Goal: Check status: Check status

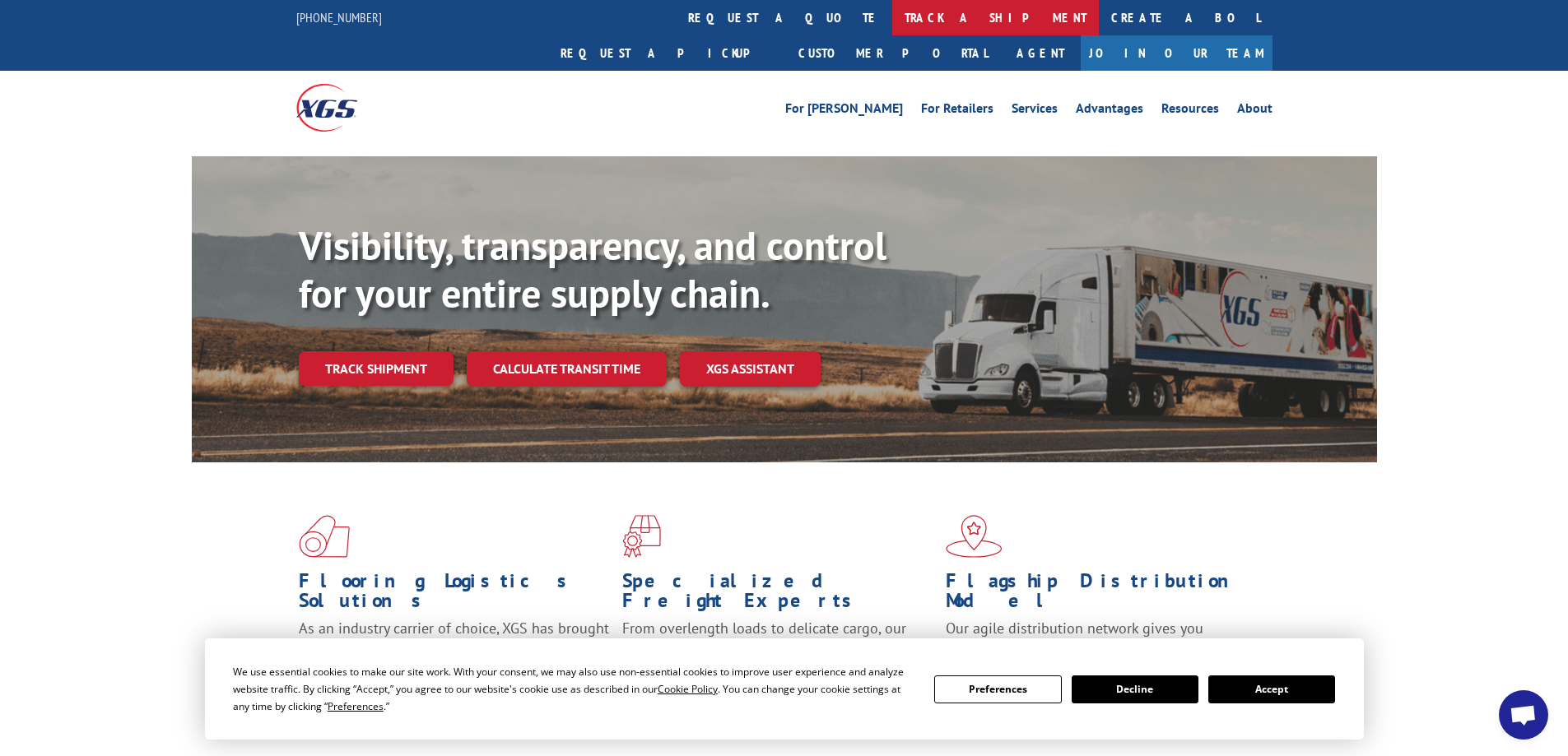
click at [892, 23] on link "track a shipment" at bounding box center [995, 18] width 207 height 36
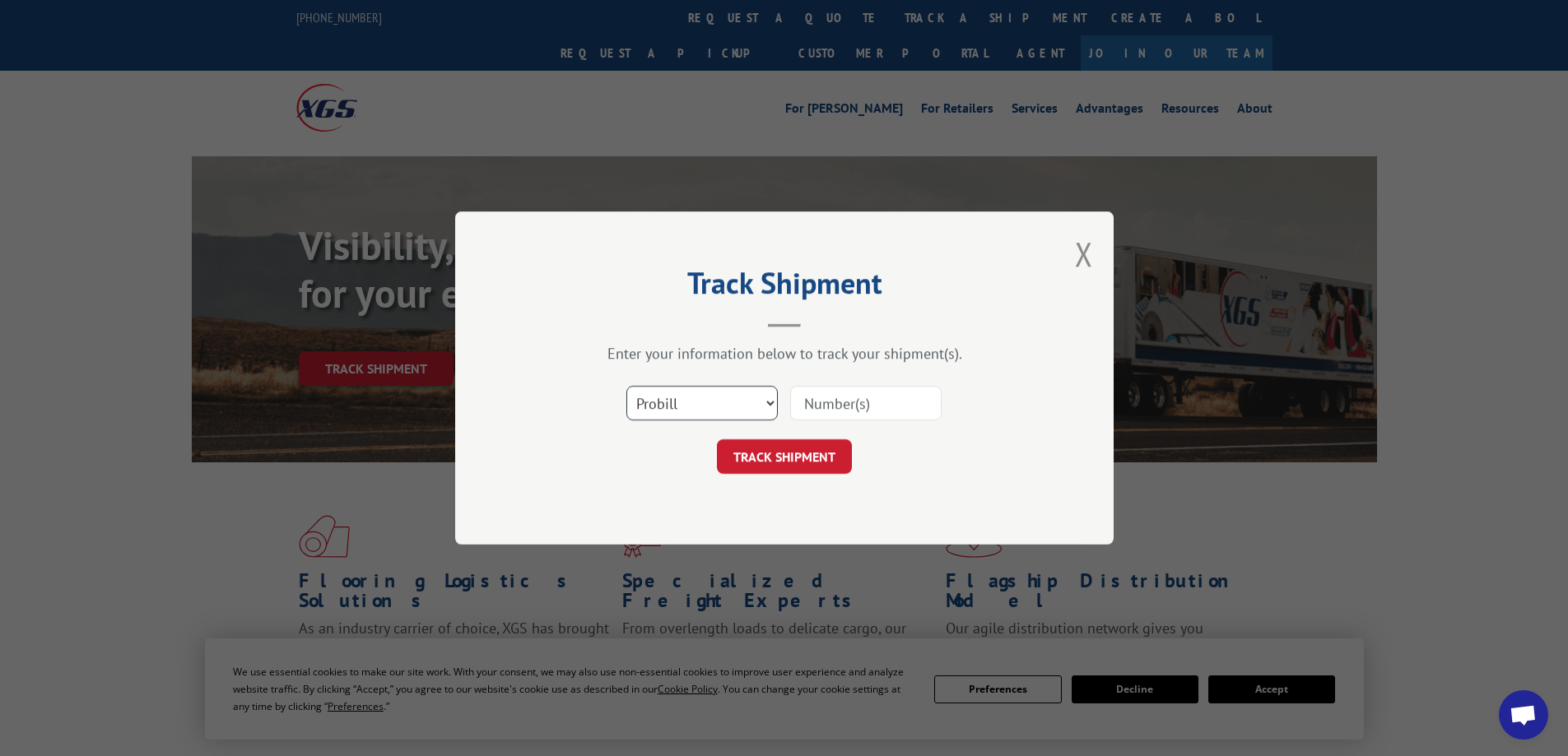
click at [745, 416] on select "Select category... Probill BOL PO" at bounding box center [702, 403] width 151 height 35
select select "bol"
click at [627, 386] on select "Select category... Probill BOL PO" at bounding box center [702, 403] width 151 height 35
click at [845, 403] on input at bounding box center [865, 403] width 151 height 35
paste input "7039520"
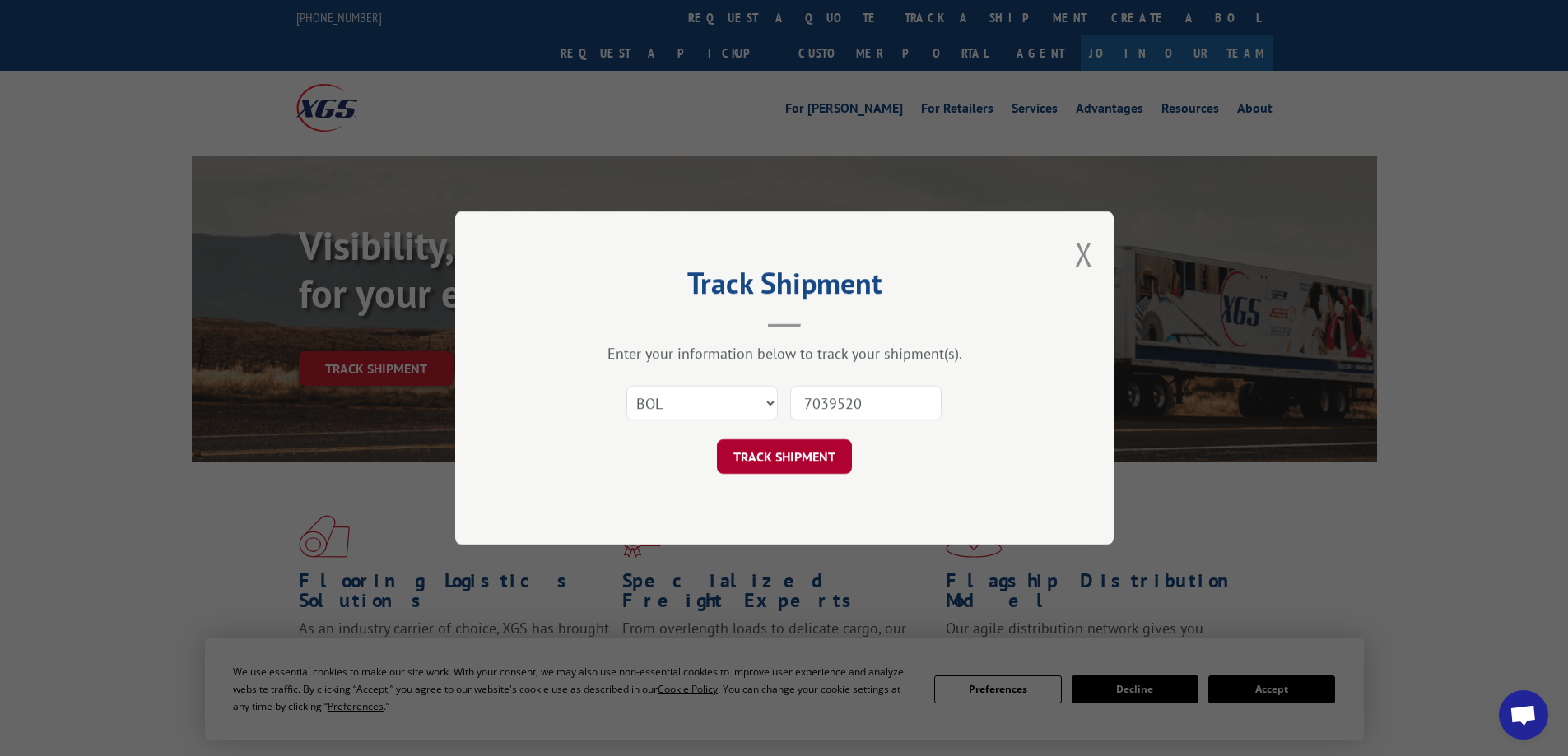
type input "7039520"
click at [827, 463] on button "TRACK SHIPMENT" at bounding box center [784, 456] width 135 height 35
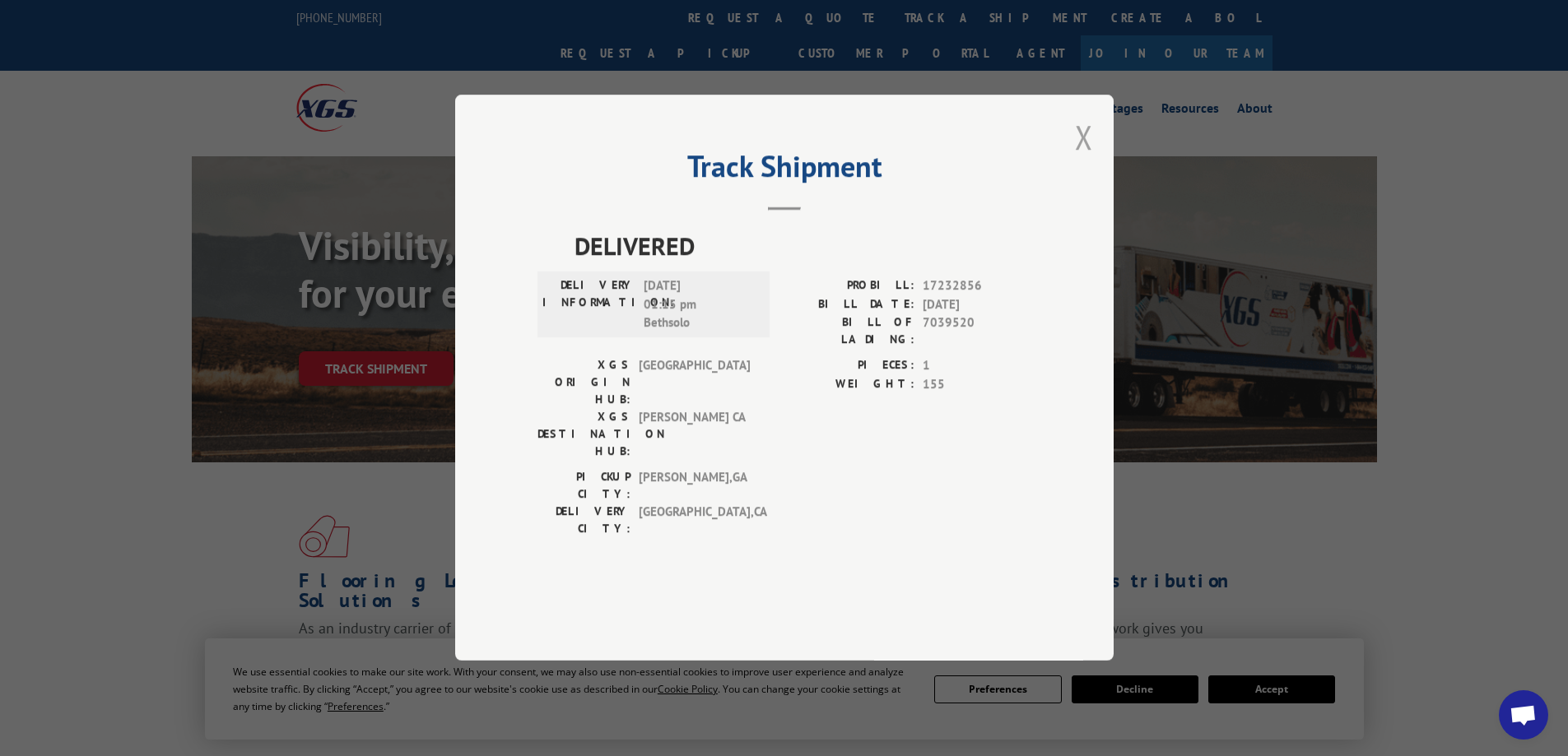
click at [1092, 158] on button "Close modal" at bounding box center [1084, 137] width 18 height 44
